Goal: Information Seeking & Learning: Find specific fact

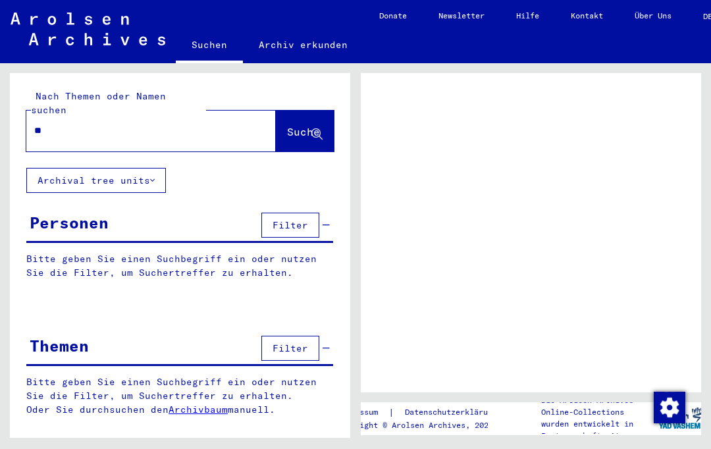
type input "***"
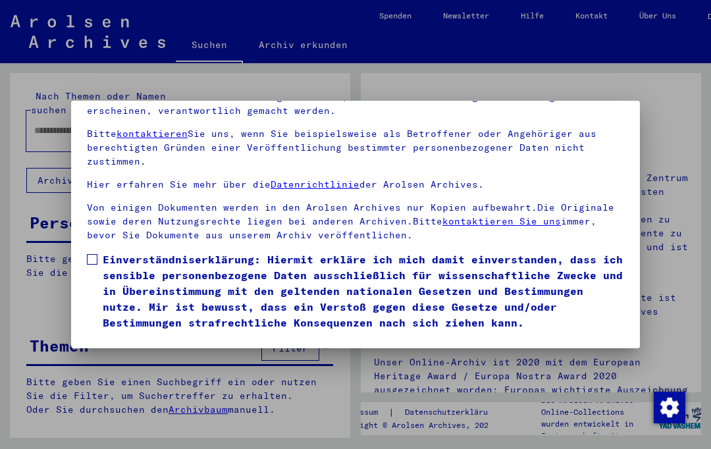
scroll to position [141, 0]
click at [167, 337] on button "Ich stimme zu" at bounding box center [136, 349] width 99 height 25
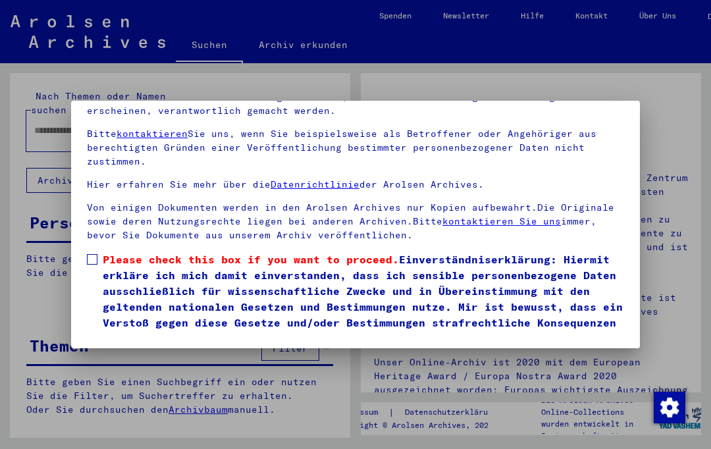
click at [93, 254] on span at bounding box center [92, 259] width 11 height 11
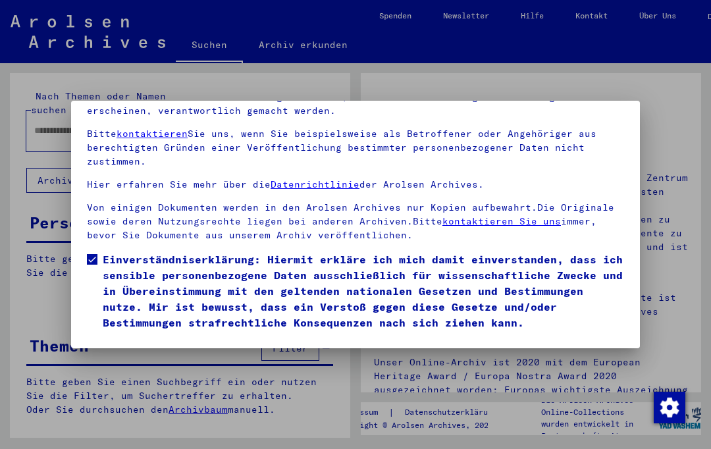
click at [172, 337] on button "Ich stimme zu" at bounding box center [136, 349] width 99 height 25
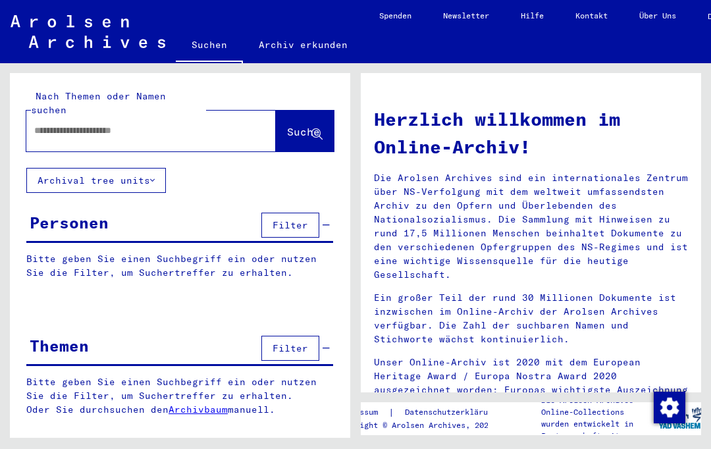
click at [216, 124] on input "text" at bounding box center [135, 131] width 202 height 14
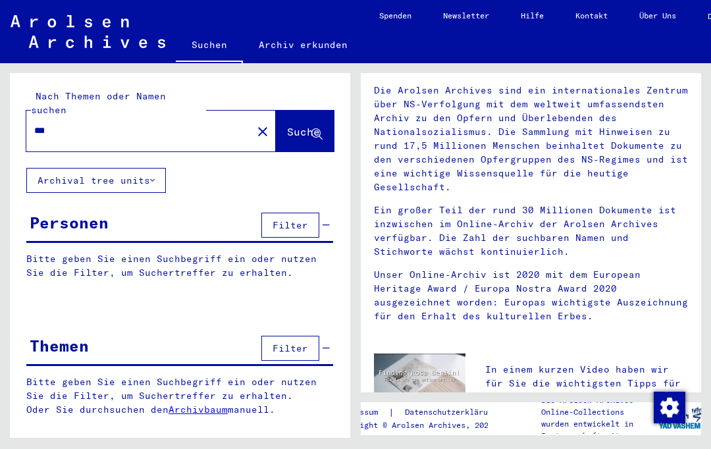
scroll to position [99, 0]
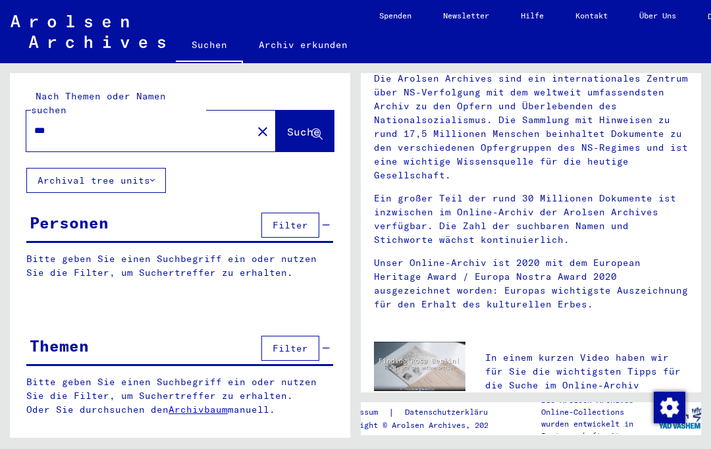
type input "***"
click at [315, 111] on button "Suche" at bounding box center [305, 131] width 58 height 41
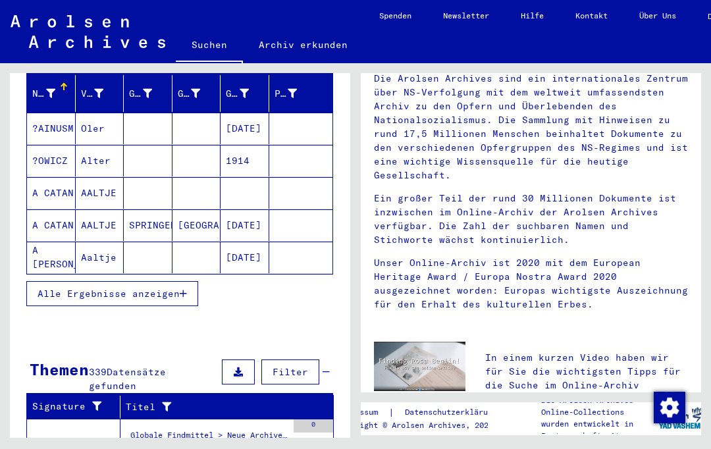
scroll to position [209, 0]
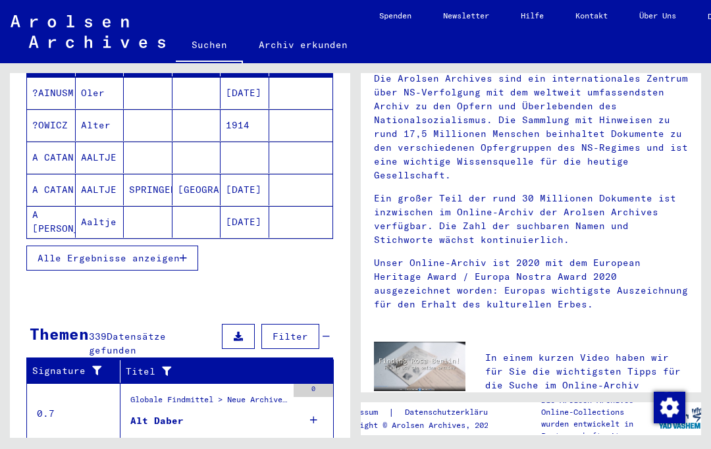
click at [185, 253] on icon "button" at bounding box center [183, 257] width 7 height 9
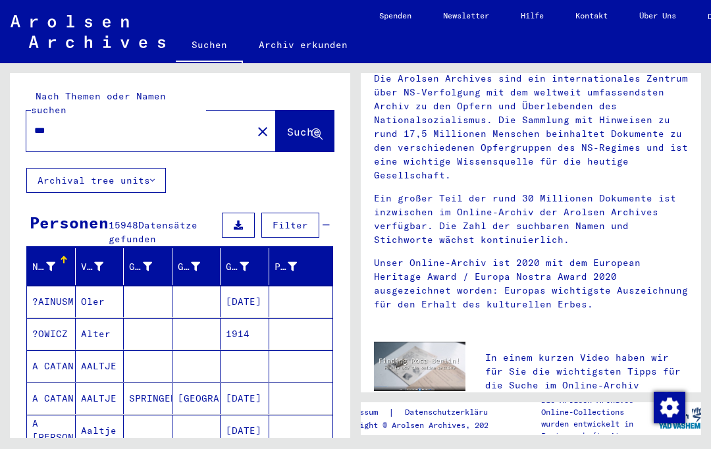
scroll to position [0, 0]
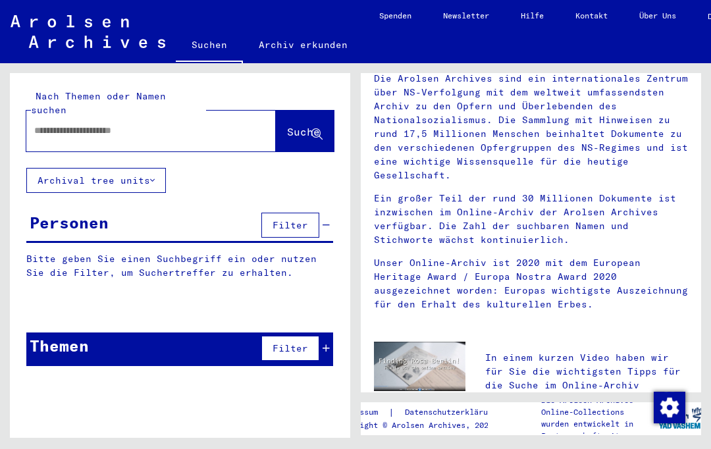
type input "***"
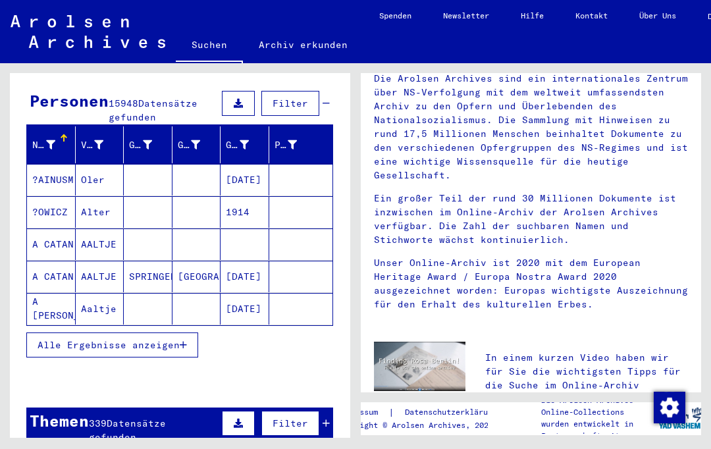
scroll to position [123, 0]
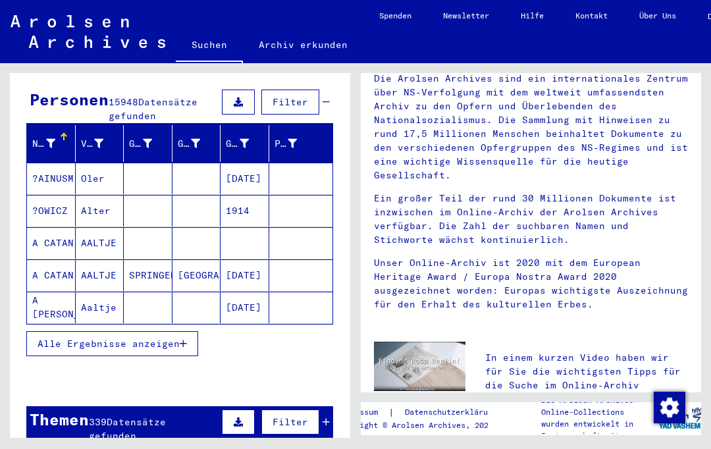
click at [209, 332] on div "Alle Ergebnisse anzeigen" at bounding box center [179, 344] width 307 height 38
click at [192, 331] on button "Alle Ergebnisse anzeigen" at bounding box center [112, 343] width 172 height 25
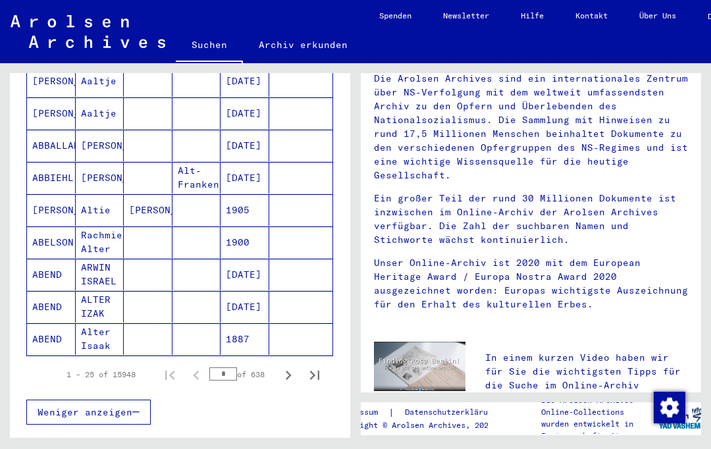
scroll to position [737, 0]
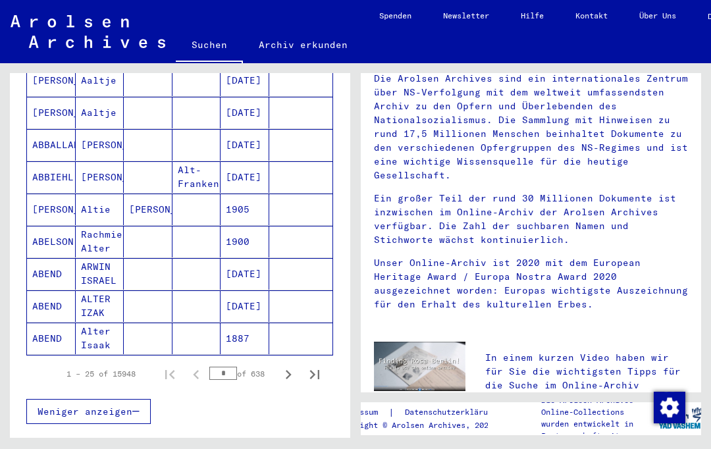
click at [285, 365] on icon "Next page" at bounding box center [288, 374] width 18 height 18
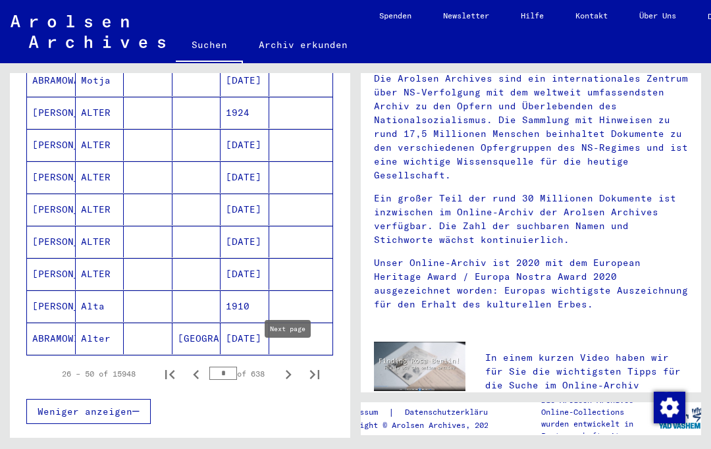
click at [280, 365] on icon "Next page" at bounding box center [288, 374] width 18 height 18
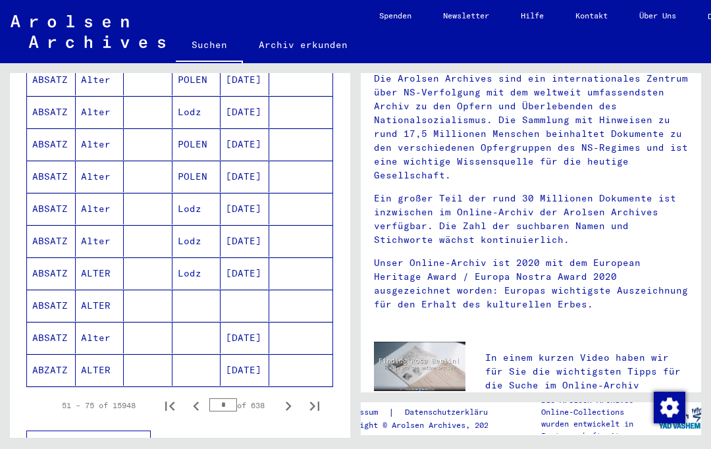
scroll to position [890, 0]
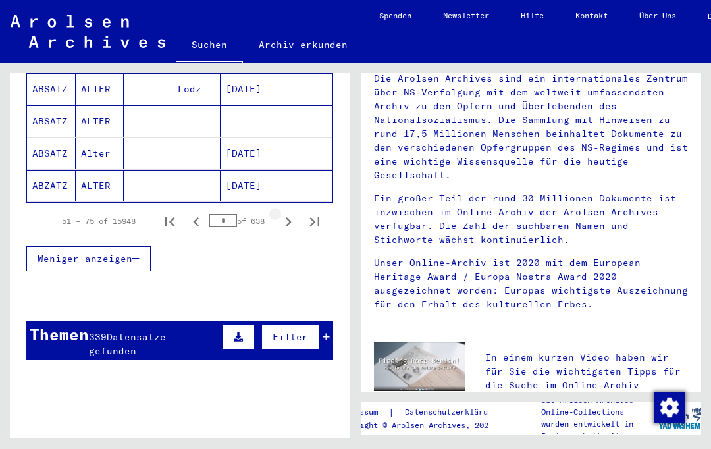
click at [295, 213] on icon "Next page" at bounding box center [288, 222] width 18 height 18
click at [290, 213] on icon "Next page" at bounding box center [288, 222] width 18 height 18
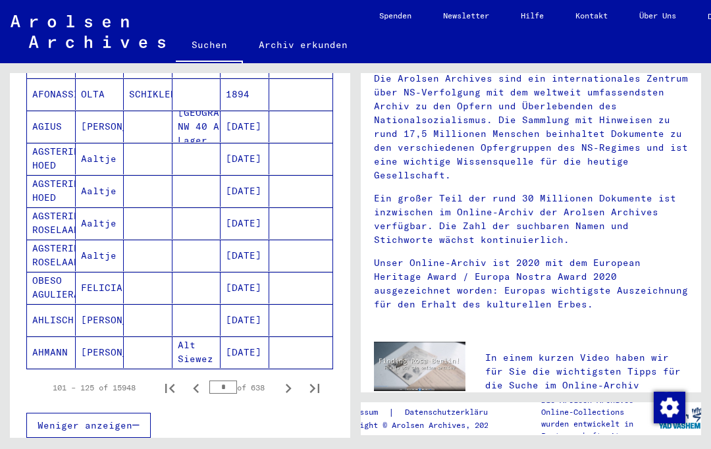
scroll to position [764, 0]
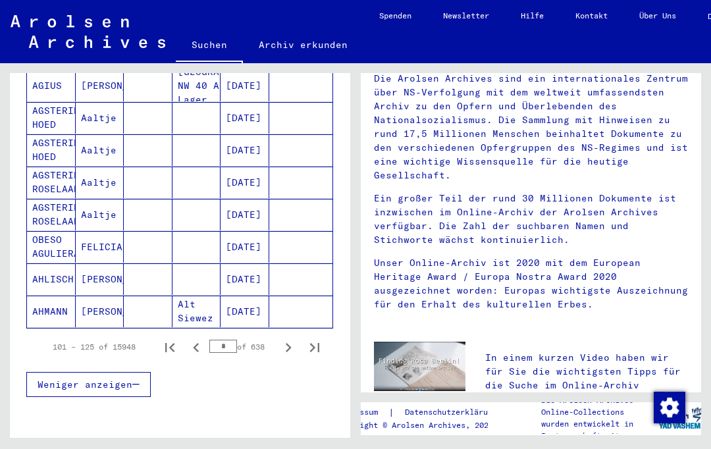
click at [286, 338] on icon "Next page" at bounding box center [288, 347] width 18 height 18
type input "*"
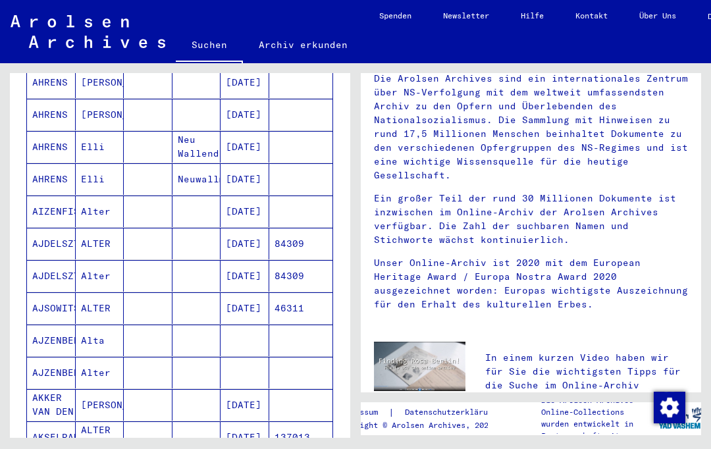
scroll to position [169, 0]
